Goal: Information Seeking & Learning: Learn about a topic

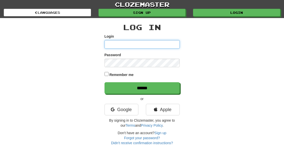
type input "**********"
click at [142, 87] on input "******" at bounding box center [141, 88] width 75 height 12
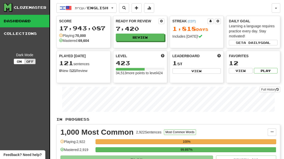
click at [154, 40] on button "Review" at bounding box center [140, 38] width 49 height 8
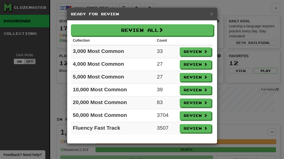
click at [197, 54] on button "Review" at bounding box center [195, 51] width 32 height 9
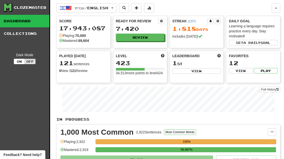
select select "**"
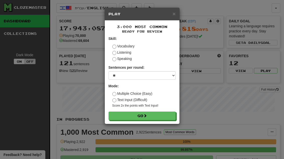
click at [167, 116] on button "Go" at bounding box center [141, 115] width 67 height 9
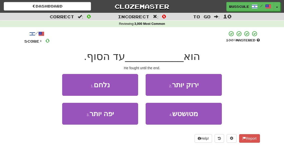
click at [74, 83] on button "1 . נלחם" at bounding box center [100, 85] width 76 height 22
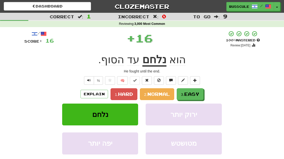
click at [193, 92] on span "Easy" at bounding box center [191, 94] width 15 height 6
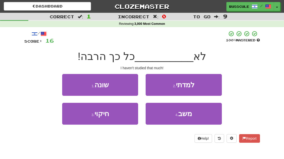
click at [209, 87] on button "2 . למדתי" at bounding box center [183, 85] width 76 height 22
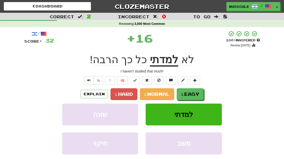
click at [198, 93] on span "Easy" at bounding box center [191, 94] width 15 height 6
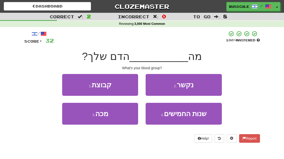
click at [68, 81] on button "1 . קבוצת" at bounding box center [100, 85] width 76 height 22
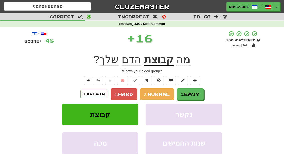
click at [197, 93] on span "Easy" at bounding box center [191, 94] width 15 height 6
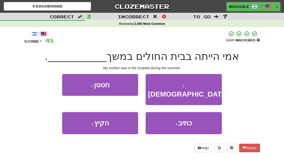
click at [80, 118] on button "3 . הקיץ" at bounding box center [100, 123] width 76 height 22
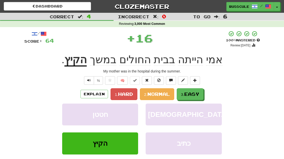
click at [199, 93] on span "Easy" at bounding box center [191, 94] width 15 height 6
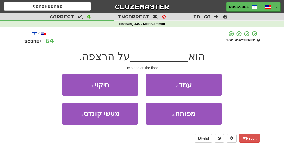
click at [209, 85] on button "2 . עמד" at bounding box center [183, 85] width 76 height 22
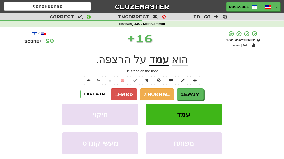
click at [198, 93] on span "Easy" at bounding box center [191, 94] width 15 height 6
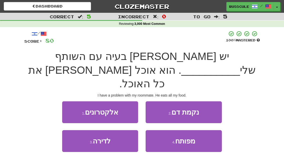
click at [80, 130] on button "3 . לדירה" at bounding box center [100, 141] width 76 height 22
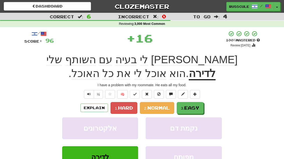
click at [198, 105] on span "Easy" at bounding box center [191, 108] width 15 height 6
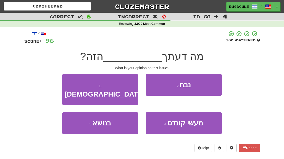
click at [77, 117] on button "3 . בנושא" at bounding box center [100, 123] width 76 height 22
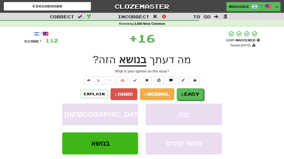
click at [202, 94] on button "3. Easy" at bounding box center [189, 94] width 27 height 12
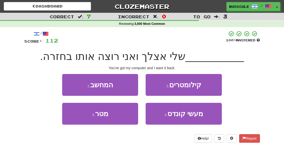
click at [70, 83] on button "1 . המחשב" at bounding box center [100, 85] width 76 height 22
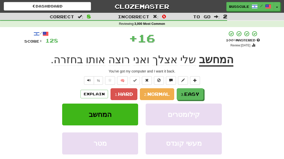
click at [198, 93] on span "Easy" at bounding box center [191, 94] width 15 height 6
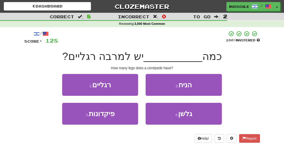
click at [71, 84] on button "1 . רגליים" at bounding box center [100, 85] width 76 height 22
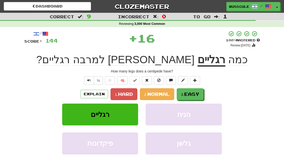
click at [202, 94] on button "3. Easy" at bounding box center [189, 94] width 27 height 12
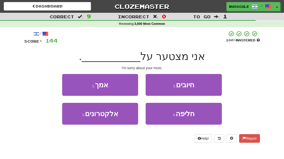
click at [69, 83] on button "1 . אמך" at bounding box center [100, 85] width 76 height 22
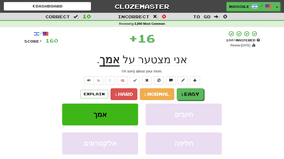
click at [198, 93] on span "Easy" at bounding box center [191, 94] width 15 height 6
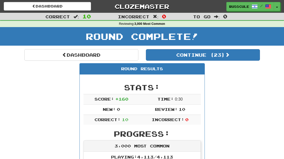
click at [242, 59] on button "Continue ( 23 )" at bounding box center [203, 55] width 114 height 12
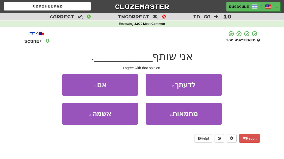
click at [210, 87] on button "2 . לדעתך" at bounding box center [183, 85] width 76 height 22
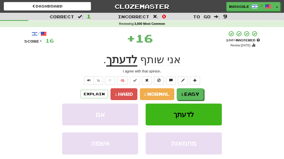
click at [209, 87] on div "/ Score: 16 + 16 100 % Mastered Review: 2025-10-29 אני שותף לדעתך . I agree wit…" at bounding box center [141, 109] width 235 height 157
click at [201, 94] on button "3. Easy" at bounding box center [189, 94] width 27 height 12
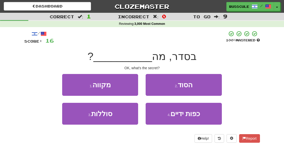
click at [210, 87] on button "2 . הסוד" at bounding box center [183, 85] width 76 height 22
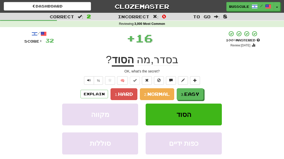
click at [198, 95] on span "Easy" at bounding box center [191, 94] width 15 height 6
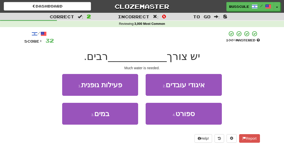
click at [76, 117] on button "3 . במים" at bounding box center [100, 114] width 76 height 22
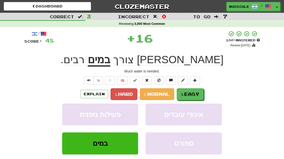
click at [197, 93] on span "Easy" at bounding box center [191, 94] width 15 height 6
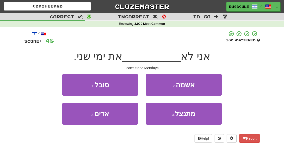
click at [67, 80] on button "1 . סובל" at bounding box center [100, 85] width 76 height 22
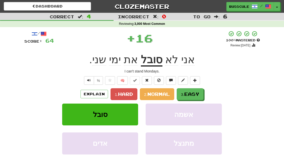
click at [197, 92] on span "Easy" at bounding box center [191, 94] width 15 height 6
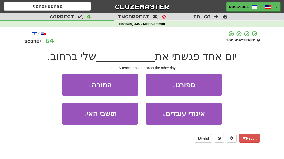
click at [66, 83] on button "1 . המורה" at bounding box center [100, 85] width 76 height 22
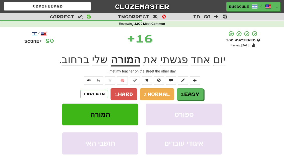
click at [199, 94] on span "Easy" at bounding box center [191, 94] width 15 height 6
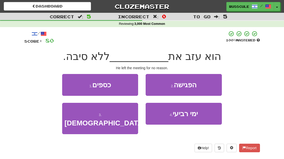
click at [208, 86] on button "2 . הפגישה" at bounding box center [183, 85] width 76 height 22
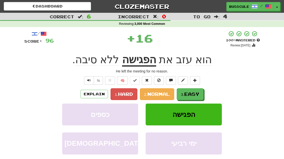
click at [199, 94] on span "Easy" at bounding box center [191, 94] width 15 height 6
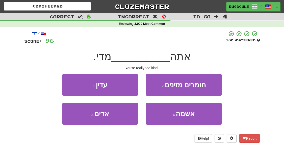
click at [70, 85] on button "1 . עדין" at bounding box center [100, 85] width 76 height 22
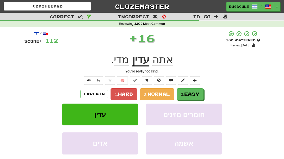
click at [199, 92] on span "Easy" at bounding box center [191, 94] width 15 height 6
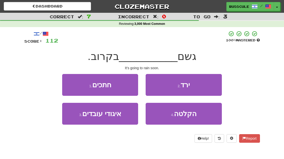
click at [208, 87] on button "2 . ירד" at bounding box center [183, 85] width 76 height 22
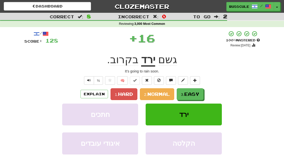
click at [198, 93] on span "Easy" at bounding box center [191, 94] width 15 height 6
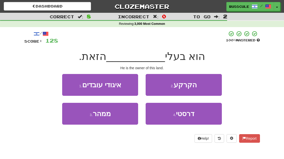
click at [205, 88] on button "2 . הקרקע" at bounding box center [183, 85] width 76 height 22
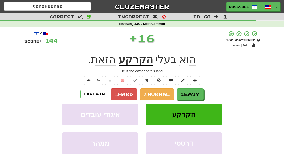
click at [199, 93] on span "Easy" at bounding box center [191, 94] width 15 height 6
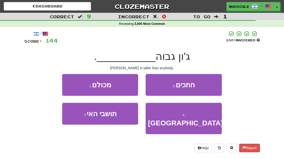
click at [67, 81] on button "1 . מכולם" at bounding box center [100, 85] width 76 height 22
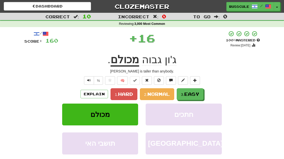
click at [198, 94] on span "Easy" at bounding box center [191, 94] width 15 height 6
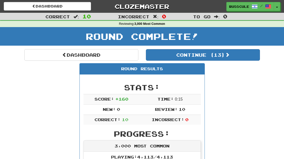
click at [243, 59] on button "Continue ( 13 )" at bounding box center [203, 55] width 114 height 12
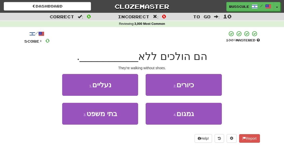
click at [70, 82] on button "1 . נעליים" at bounding box center [100, 85] width 76 height 22
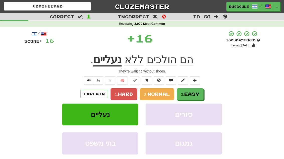
click at [199, 91] on span "Easy" at bounding box center [191, 94] width 15 height 6
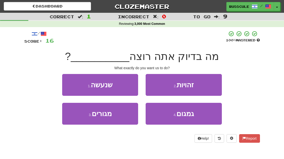
click at [70, 82] on button "1 . שנעשה" at bounding box center [100, 85] width 76 height 22
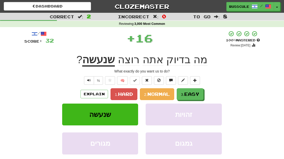
click at [196, 93] on span "Easy" at bounding box center [191, 94] width 15 height 6
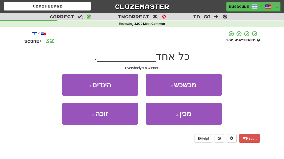
click at [70, 116] on button "3 . זוכה" at bounding box center [100, 114] width 76 height 22
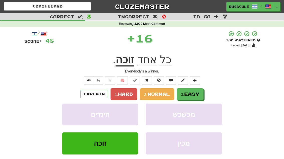
click at [197, 95] on span "Easy" at bounding box center [191, 94] width 15 height 6
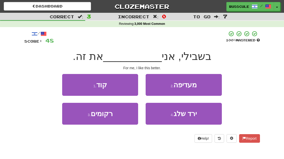
click at [206, 88] on button "2 . מעדיפה" at bounding box center [183, 85] width 76 height 22
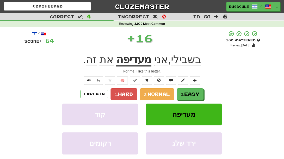
click at [198, 93] on span "Easy" at bounding box center [191, 94] width 15 height 6
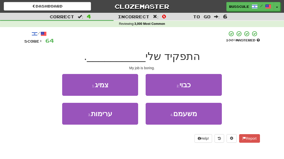
click at [192, 115] on span "משעמם" at bounding box center [185, 114] width 24 height 8
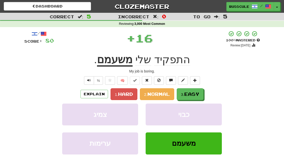
click at [201, 91] on button "3. Easy" at bounding box center [189, 94] width 27 height 12
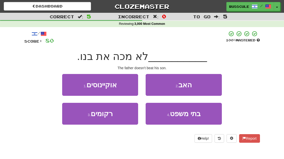
click at [206, 84] on button "2 . האב" at bounding box center [183, 85] width 76 height 22
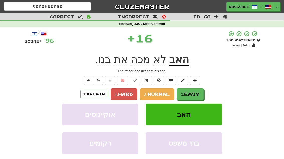
click at [196, 94] on span "Easy" at bounding box center [191, 94] width 15 height 6
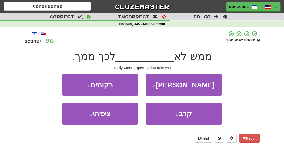
click at [73, 117] on button "3 . ציפיתי" at bounding box center [100, 114] width 76 height 22
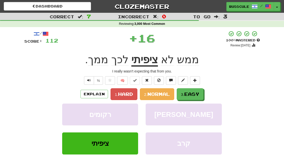
click at [198, 91] on span "Easy" at bounding box center [191, 94] width 15 height 6
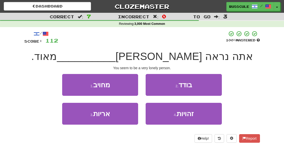
click at [208, 87] on button "2 . בודד" at bounding box center [183, 85] width 76 height 22
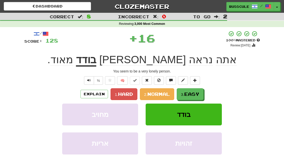
click at [197, 94] on span "Easy" at bounding box center [191, 94] width 15 height 6
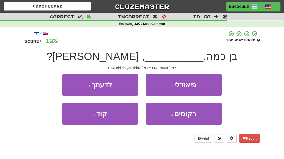
click at [69, 83] on button "1 . לדעתך" at bounding box center [100, 85] width 76 height 22
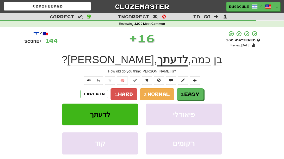
click at [198, 92] on span "Easy" at bounding box center [191, 94] width 15 height 6
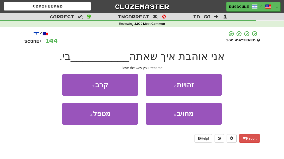
click at [77, 118] on button "3 . מטפל" at bounding box center [100, 114] width 76 height 22
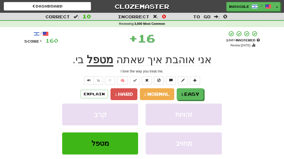
click at [196, 95] on span "Easy" at bounding box center [191, 94] width 15 height 6
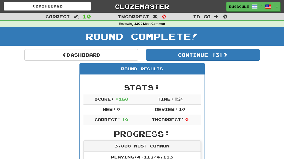
click at [240, 59] on button "Continue ( 3 )" at bounding box center [203, 55] width 114 height 12
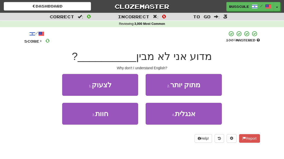
click at [198, 117] on button "4 . אנגלית" at bounding box center [183, 114] width 76 height 22
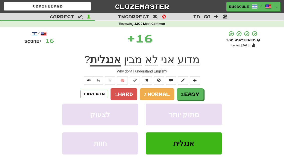
click at [200, 97] on button "3. Easy" at bounding box center [189, 94] width 27 height 12
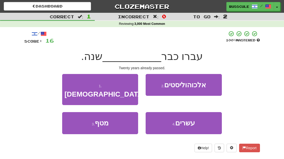
click at [193, 119] on span "עשרים" at bounding box center [185, 123] width 20 height 8
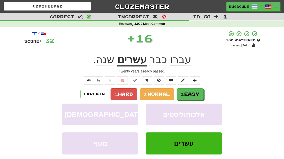
click at [201, 94] on button "3. Easy" at bounding box center [189, 94] width 27 height 12
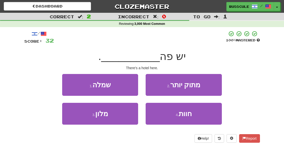
click at [75, 118] on button "3 . מלון" at bounding box center [100, 114] width 76 height 22
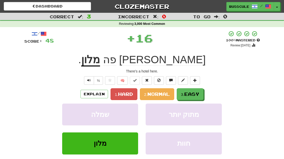
click at [199, 95] on span "Easy" at bounding box center [191, 94] width 15 height 6
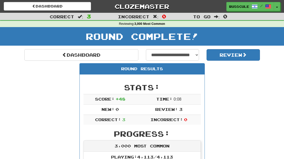
click at [39, 55] on link "Dashboard" at bounding box center [81, 55] width 114 height 12
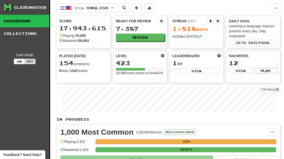
click at [154, 36] on button "Review" at bounding box center [140, 38] width 49 height 8
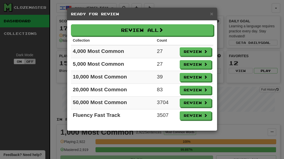
click at [197, 90] on button "Review" at bounding box center [195, 90] width 32 height 9
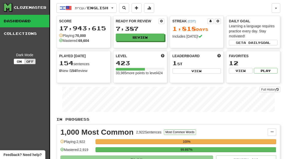
select select "**"
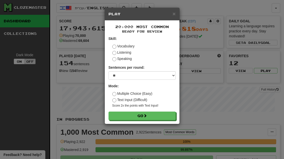
click at [170, 115] on button "Go" at bounding box center [141, 115] width 67 height 9
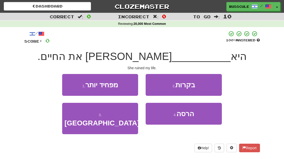
click at [195, 117] on button "4 . הרסה" at bounding box center [183, 114] width 76 height 22
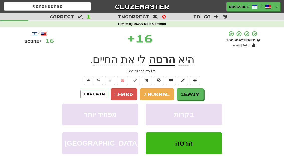
click at [195, 93] on span "Easy" at bounding box center [191, 94] width 15 height 6
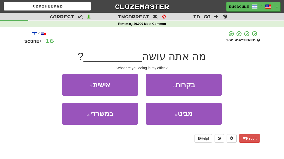
click at [79, 118] on button "3 . במשרדי" at bounding box center [100, 114] width 76 height 22
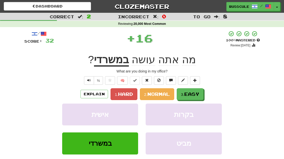
click at [201, 96] on button "3. Easy" at bounding box center [189, 94] width 27 height 12
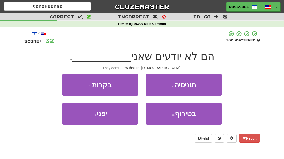
click at [78, 119] on button "3 . יפני" at bounding box center [100, 114] width 76 height 22
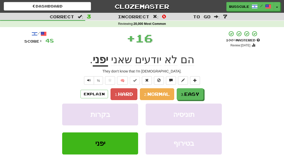
click at [199, 94] on span "Easy" at bounding box center [191, 94] width 15 height 6
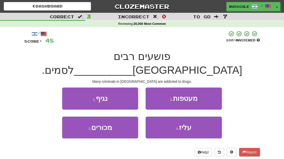
click at [78, 118] on button "3 . מכורים" at bounding box center [100, 127] width 76 height 22
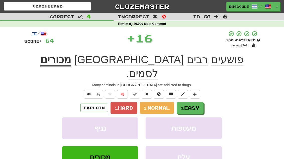
click at [195, 105] on span "Easy" at bounding box center [191, 108] width 15 height 6
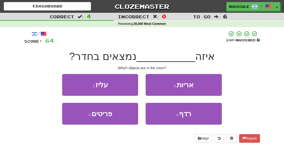
click at [79, 122] on button "3 . פריטים" at bounding box center [100, 114] width 76 height 22
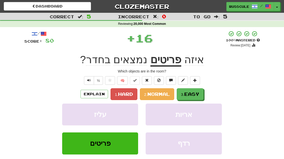
click at [198, 93] on span "Easy" at bounding box center [191, 94] width 15 height 6
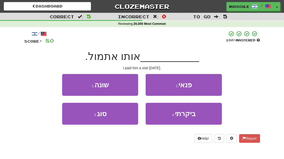
click at [194, 115] on span "ביקרתי" at bounding box center [185, 114] width 21 height 8
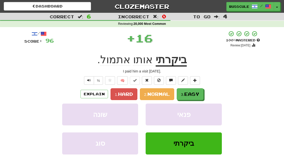
click at [201, 95] on button "3. Easy" at bounding box center [189, 94] width 27 height 12
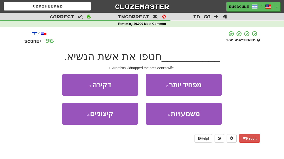
click at [82, 118] on button "3 . קיצוניים" at bounding box center [100, 114] width 76 height 22
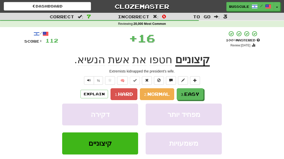
click at [197, 93] on span "Easy" at bounding box center [191, 94] width 15 height 6
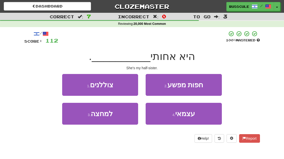
click at [191, 115] on span "עצמאי" at bounding box center [185, 114] width 20 height 8
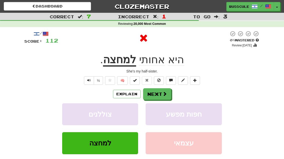
click at [163, 94] on span at bounding box center [164, 93] width 5 height 5
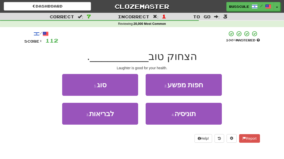
click at [77, 117] on button "3 . לבריאות" at bounding box center [100, 114] width 76 height 22
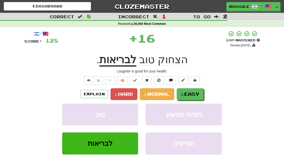
click at [191, 92] on span "Easy" at bounding box center [191, 94] width 15 height 6
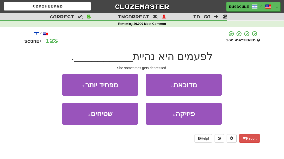
click at [209, 87] on button "2 . מדוכאת" at bounding box center [183, 85] width 76 height 22
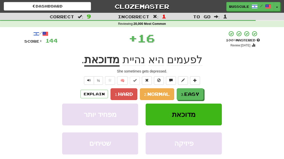
click at [199, 94] on span "Easy" at bounding box center [191, 94] width 15 height 6
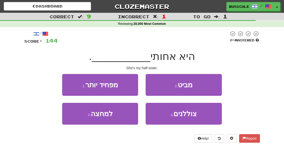
click at [75, 119] on button "3 . למחצה" at bounding box center [100, 114] width 76 height 22
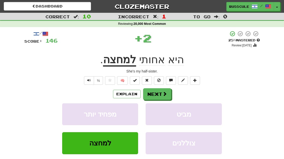
click at [162, 95] on span at bounding box center [164, 93] width 5 height 5
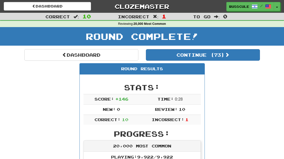
click at [243, 60] on button "Continue ( 73 )" at bounding box center [203, 55] width 114 height 12
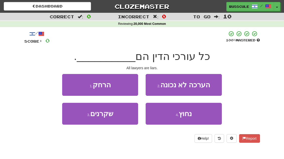
click at [76, 122] on button "3 . שקרנים" at bounding box center [100, 114] width 76 height 22
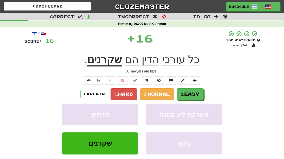
click at [198, 93] on span "Easy" at bounding box center [191, 94] width 15 height 6
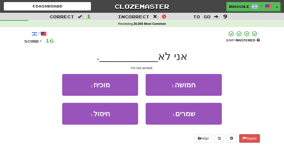
click at [209, 86] on button "2 . חמושה" at bounding box center [183, 85] width 76 height 22
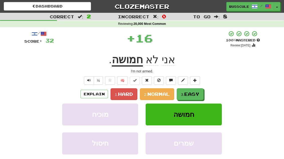
click at [202, 94] on button "3. Easy" at bounding box center [189, 94] width 27 height 12
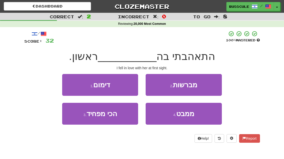
click at [189, 116] on span "ממבט" at bounding box center [185, 114] width 18 height 8
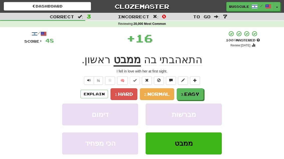
click at [194, 96] on button "3. Easy" at bounding box center [189, 94] width 27 height 12
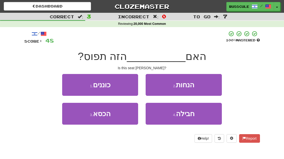
click at [78, 120] on button "3 . הכסא" at bounding box center [100, 114] width 76 height 22
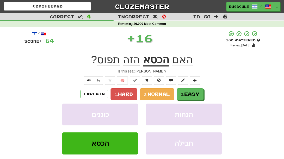
click at [199, 94] on span "Easy" at bounding box center [191, 94] width 15 height 6
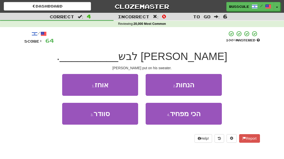
click at [75, 118] on button "3 . סוודר" at bounding box center [100, 114] width 76 height 22
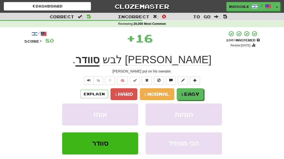
click at [199, 93] on span "Easy" at bounding box center [191, 94] width 15 height 6
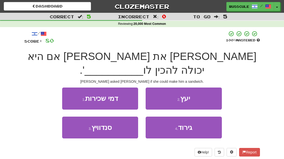
click at [75, 117] on button "3 . סנדוויץ" at bounding box center [100, 127] width 76 height 22
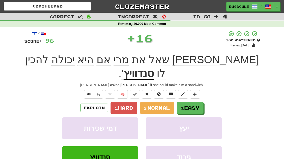
click at [197, 105] on span "Easy" at bounding box center [191, 108] width 15 height 6
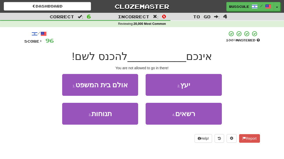
click at [193, 116] on span "רשאים" at bounding box center [185, 114] width 20 height 8
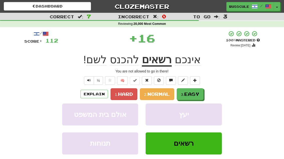
click at [198, 94] on span "Easy" at bounding box center [191, 94] width 15 height 6
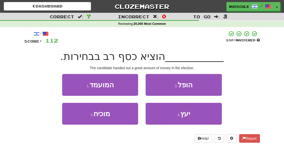
click at [70, 81] on button "1 . המועמד" at bounding box center [100, 85] width 76 height 22
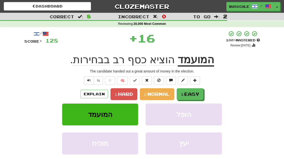
click at [193, 94] on span "Easy" at bounding box center [191, 94] width 15 height 6
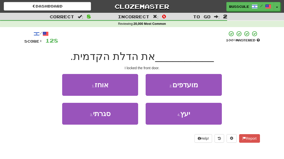
click at [77, 119] on button "3 . סגרתי" at bounding box center [100, 114] width 76 height 22
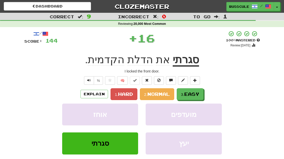
click at [199, 94] on span "Easy" at bounding box center [191, 94] width 15 height 6
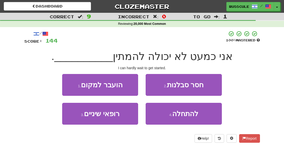
click at [196, 117] on span "להתחלה" at bounding box center [185, 114] width 26 height 8
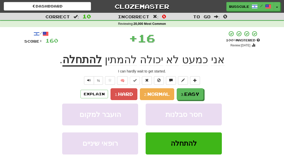
click at [199, 95] on span "Easy" at bounding box center [191, 94] width 15 height 6
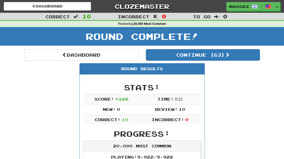
click at [34, 53] on link "Dashboard" at bounding box center [81, 55] width 114 height 12
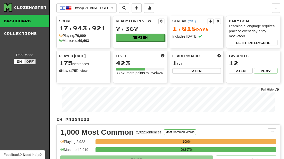
click at [213, 73] on button "View" at bounding box center [196, 71] width 49 height 6
select select "**********"
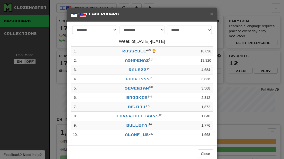
click at [209, 153] on button "Close" at bounding box center [205, 153] width 16 height 9
